Goal: Task Accomplishment & Management: Manage account settings

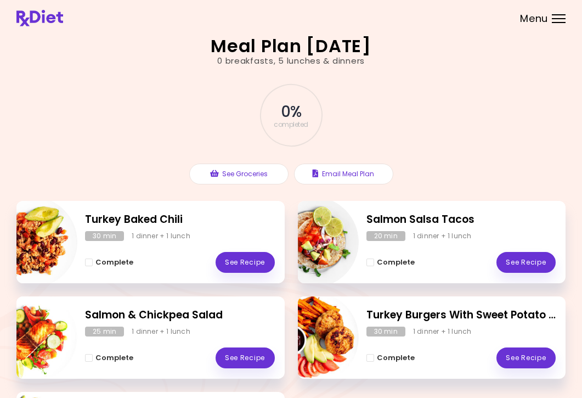
click at [557, 15] on div at bounding box center [559, 14] width 14 height 1
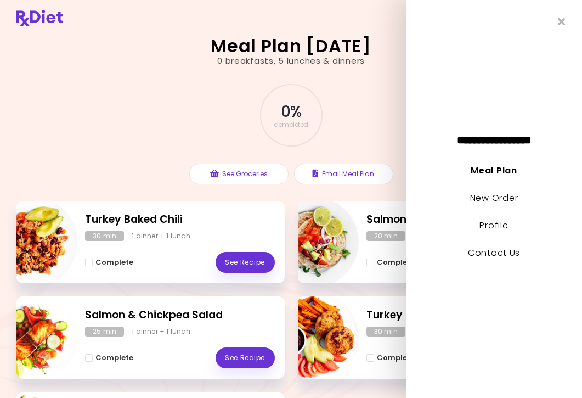
click at [502, 223] on link "Profile" at bounding box center [494, 225] width 29 height 13
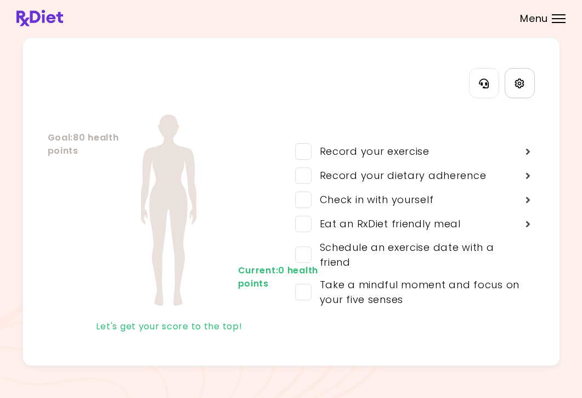
click at [520, 89] on link "Settings" at bounding box center [520, 83] width 30 height 30
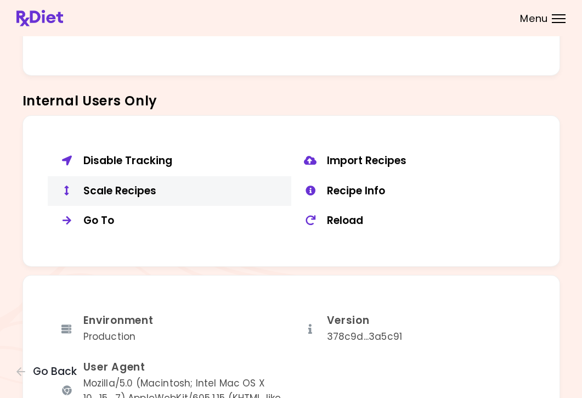
scroll to position [769, 0]
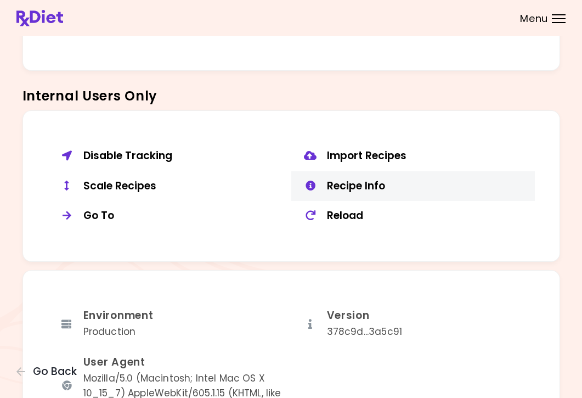
click at [373, 179] on div "Recipe Info" at bounding box center [427, 186] width 200 height 14
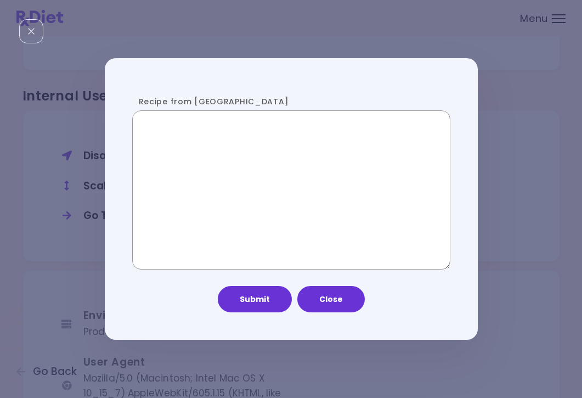
click at [279, 211] on textarea "Recipe from [GEOGRAPHIC_DATA]" at bounding box center [291, 189] width 318 height 159
paste textarea "**********"
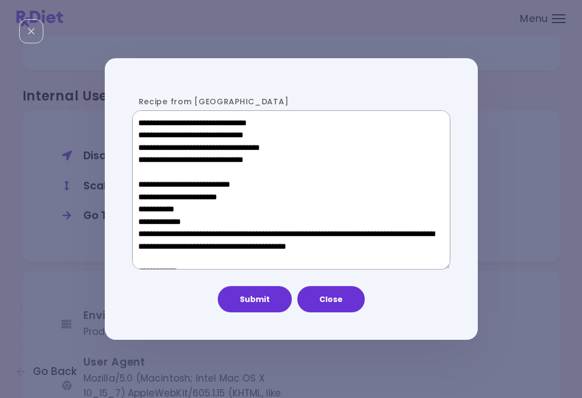
scroll to position [650, 0]
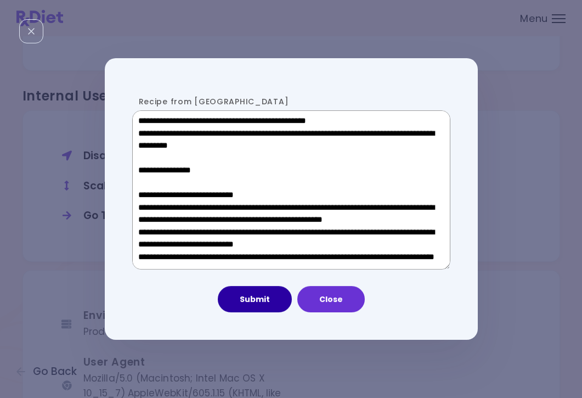
type textarea "**********"
click at [256, 300] on button "Submit" at bounding box center [255, 299] width 74 height 26
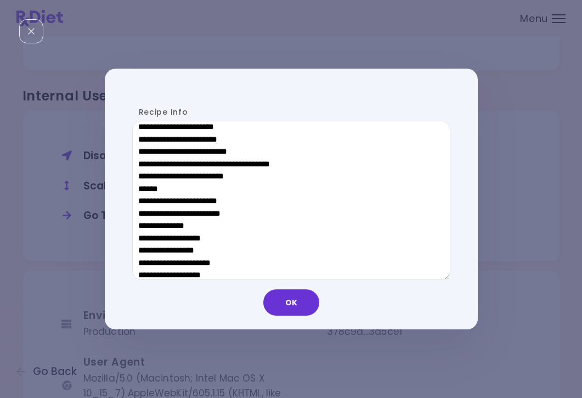
scroll to position [588, 0]
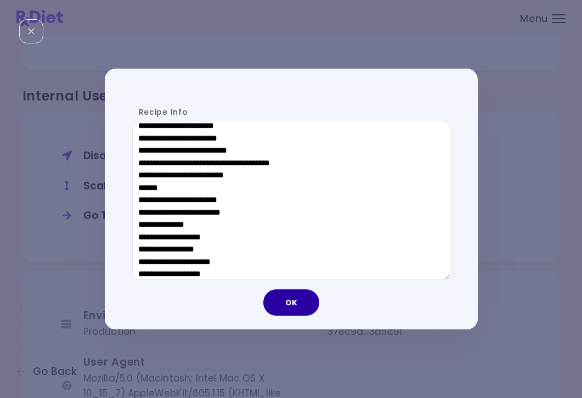
click at [290, 306] on button "OK" at bounding box center [291, 302] width 56 height 26
